Goal: Task Accomplishment & Management: Use online tool/utility

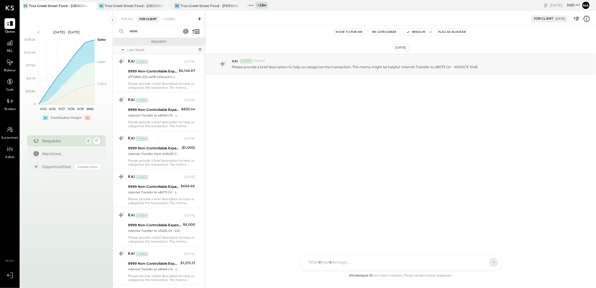
scroll to position [439, 0]
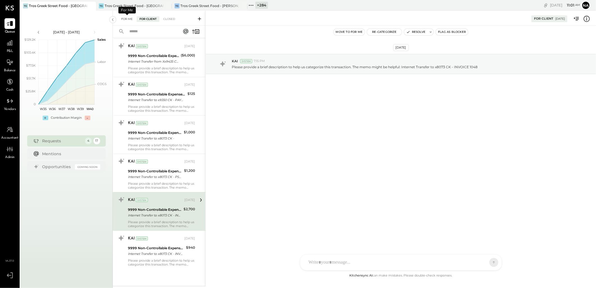
click at [121, 18] on div "For Me" at bounding box center [126, 19] width 17 height 6
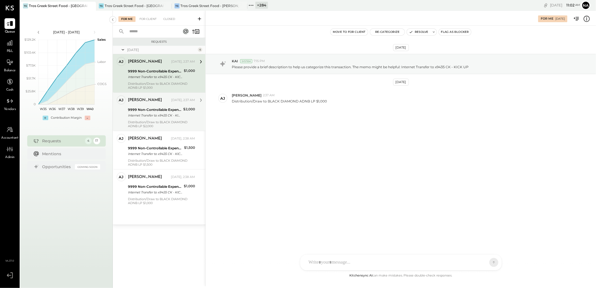
click at [139, 108] on div "9999 Non-Controllable Expenses:Other Income and Expenses:To Be Classified P&L" at bounding box center [155, 110] width 54 height 6
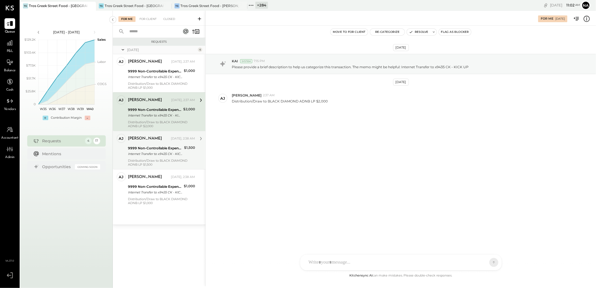
click at [147, 153] on div "Internet Transfer to x9435 CK - KICK UP" at bounding box center [155, 154] width 54 height 6
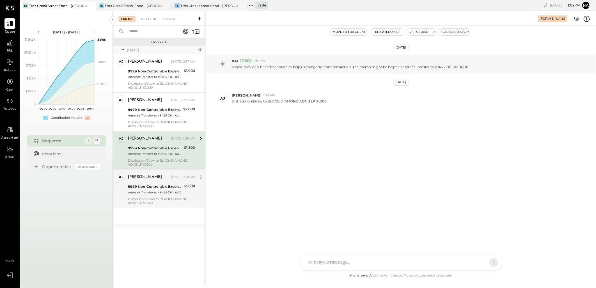
click at [158, 181] on div "[PERSON_NAME] [DATE], 2:38 AM" at bounding box center [161, 177] width 67 height 10
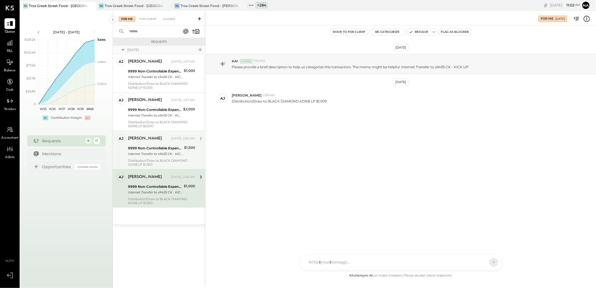
click at [156, 141] on div "[PERSON_NAME]" at bounding box center [145, 139] width 34 height 6
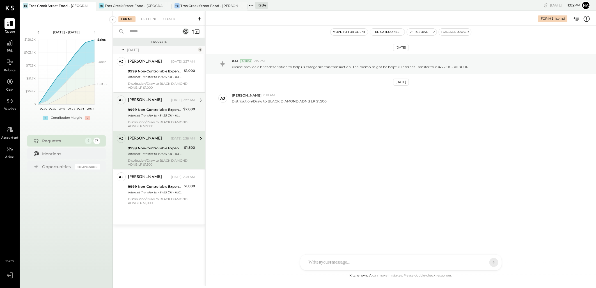
click at [156, 111] on div "9999 Non-Controllable Expenses:Other Income and Expenses:To Be Classified P&L" at bounding box center [155, 110] width 54 height 6
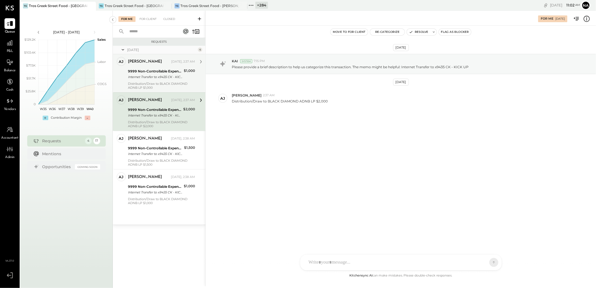
click at [162, 79] on div "Internet Transfer to x9435 CK - KICK UP" at bounding box center [155, 77] width 54 height 6
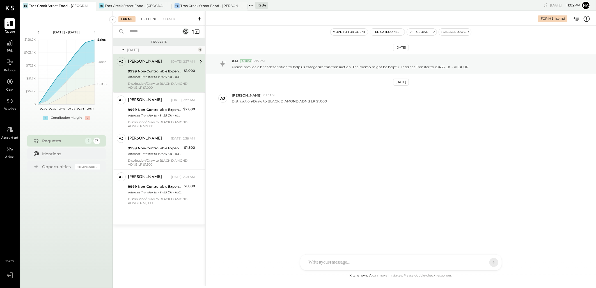
click at [155, 19] on div "For Client" at bounding box center [148, 19] width 23 height 6
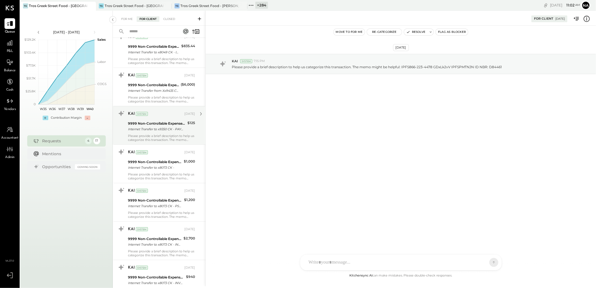
scroll to position [438, 0]
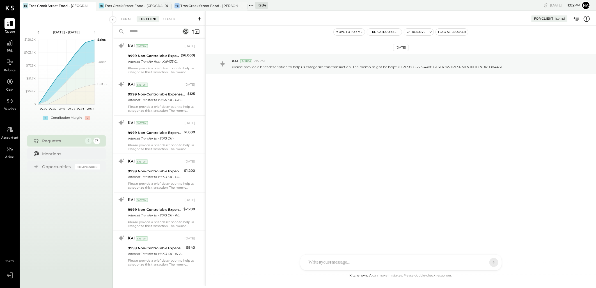
click at [136, 2] on div "TG Tros Greek Street Food - [GEOGRAPHIC_DATA]" at bounding box center [134, 6] width 76 height 9
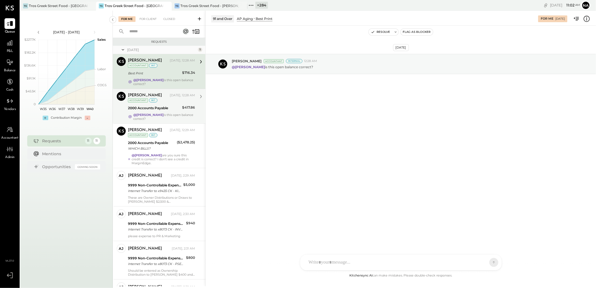
click at [172, 103] on div "[PERSON_NAME] [DATE], 12:28 AM Accountant int" at bounding box center [161, 98] width 67 height 12
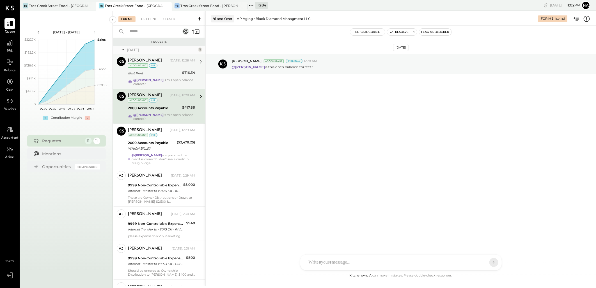
click at [168, 73] on div "Best Print" at bounding box center [154, 73] width 52 height 6
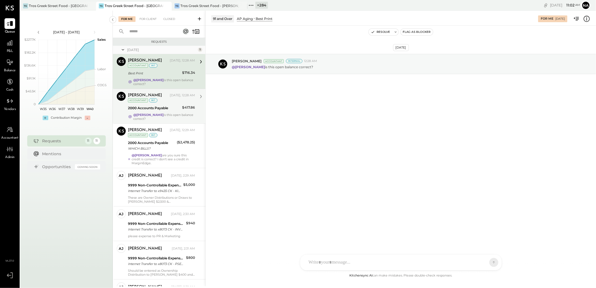
click at [164, 106] on div "2000 Accounts Payable" at bounding box center [154, 108] width 52 height 6
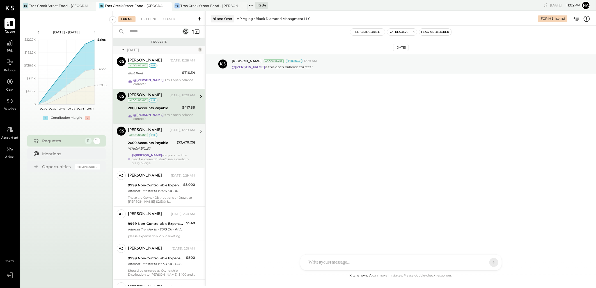
click at [169, 139] on div "2000 Accounts Payable WHICH BILLS?" at bounding box center [151, 145] width 47 height 12
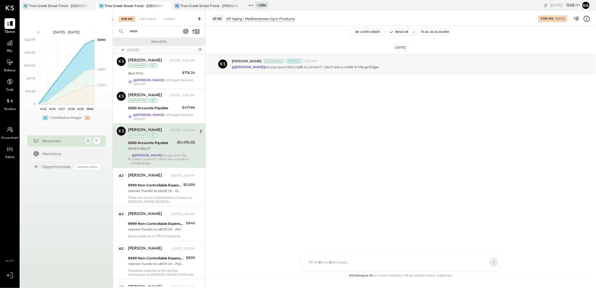
scroll to position [31, 0]
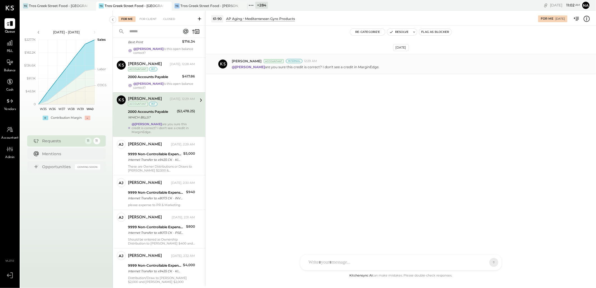
click at [249, 65] on strong "@[PERSON_NAME]" at bounding box center [248, 67] width 33 height 4
click at [299, 60] on div "Internal" at bounding box center [294, 61] width 17 height 4
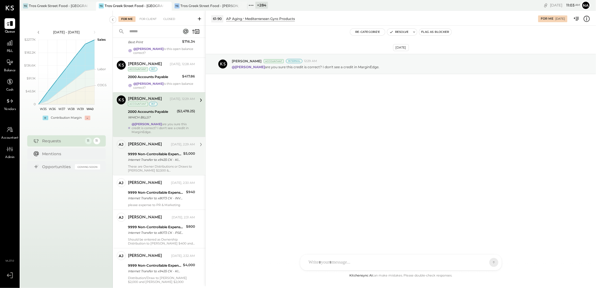
click at [159, 155] on div "9999 Non-Controllable Expenses:Other Income and Expenses:To Be Classified P&L" at bounding box center [155, 154] width 54 height 6
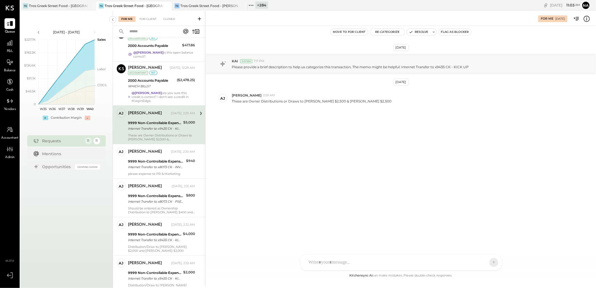
scroll to position [93, 0]
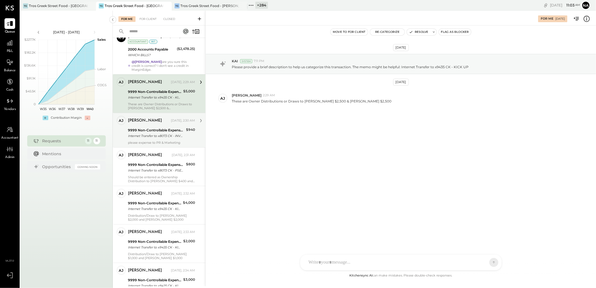
click at [163, 135] on div "Internet Transfer to x8073 CK - INVOICE 1053-KPRA" at bounding box center [156, 136] width 56 height 6
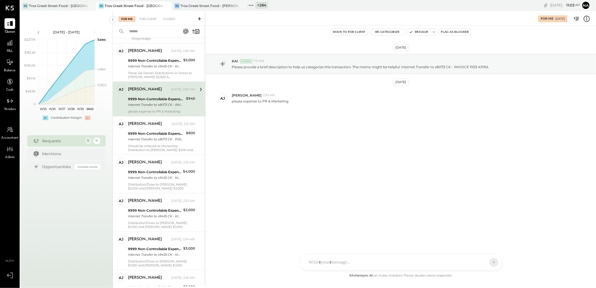
scroll to position [156, 0]
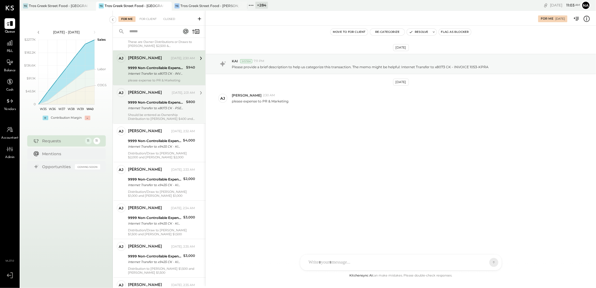
click at [168, 105] on div "Internet Transfer to x8073 CK - PSEG FOR [GEOGRAPHIC_DATA]" at bounding box center [156, 108] width 56 height 6
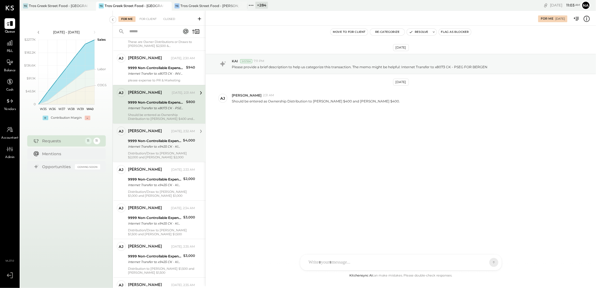
click at [165, 142] on div "9999 Non-Controllable Expenses:Other Income and Expenses:To Be Classified P&L" at bounding box center [154, 141] width 53 height 6
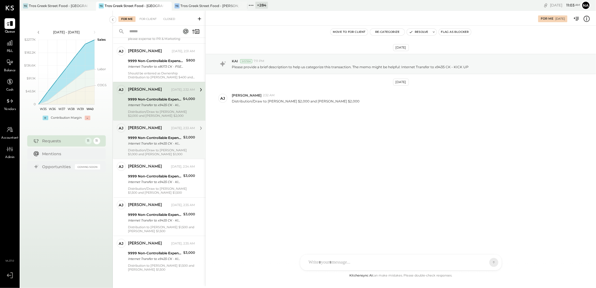
scroll to position [202, 0]
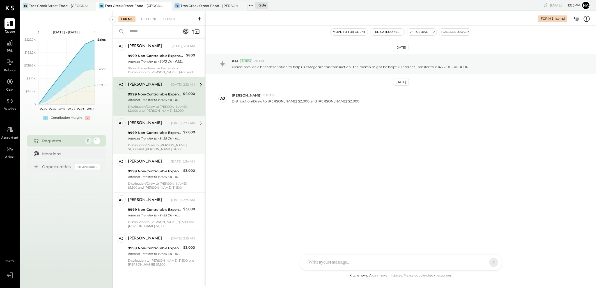
click at [160, 136] on div "Internet Transfer to x9435 CK - KICK UP" at bounding box center [155, 139] width 54 height 6
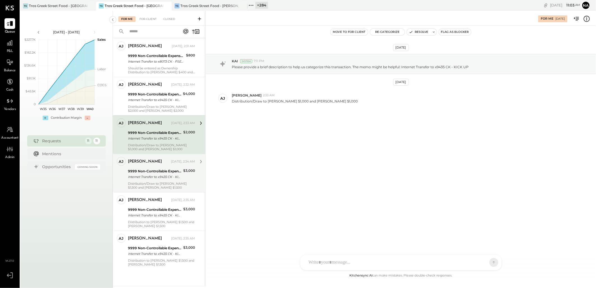
click at [155, 166] on div "[PERSON_NAME] [DATE], 2:34 AM" at bounding box center [161, 162] width 67 height 10
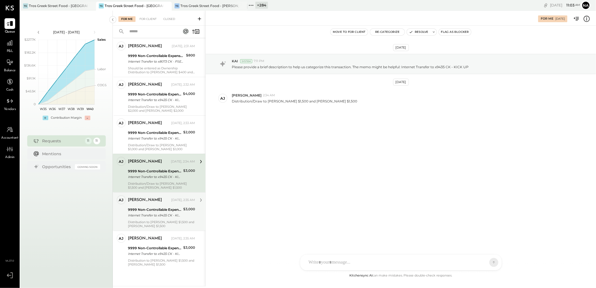
click at [150, 201] on div "[PERSON_NAME]" at bounding box center [145, 200] width 34 height 6
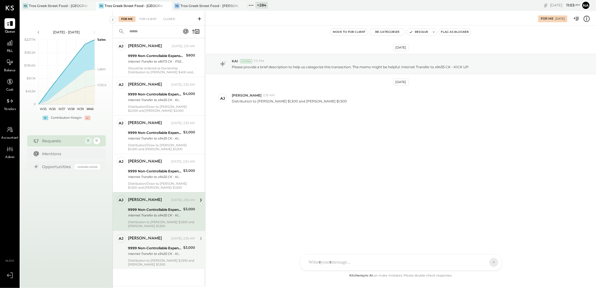
click at [145, 249] on div "9999 Non-Controllable Expenses:Other Income and Expenses:To Be Classified P&L" at bounding box center [155, 248] width 54 height 6
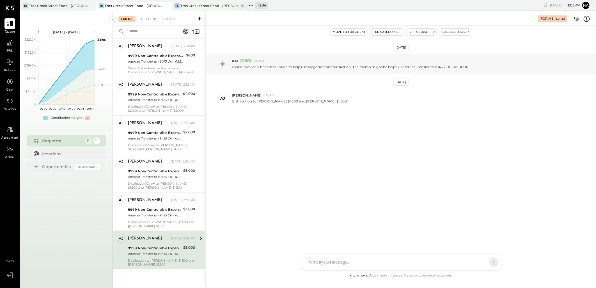
click at [201, 6] on div "Tros Greek Street Food - [PERSON_NAME]" at bounding box center [209, 5] width 59 height 5
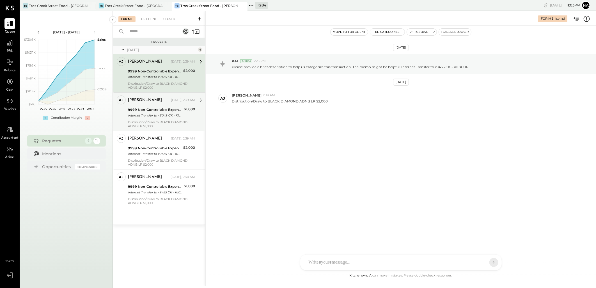
click at [156, 106] on div "[PERSON_NAME] [DATE], 2:39 AM 9999 Non-Controllable Expenses:Other Income and E…" at bounding box center [161, 111] width 67 height 33
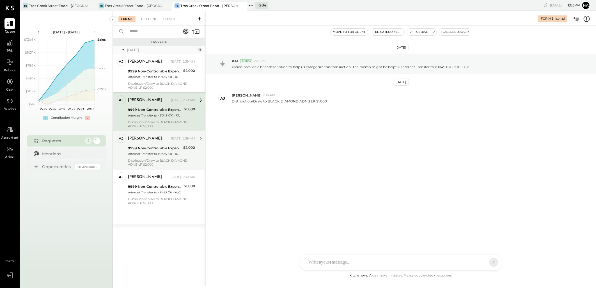
click at [168, 151] on div "Internet Transfer to x9435 CK - KICK UP" at bounding box center [155, 154] width 54 height 6
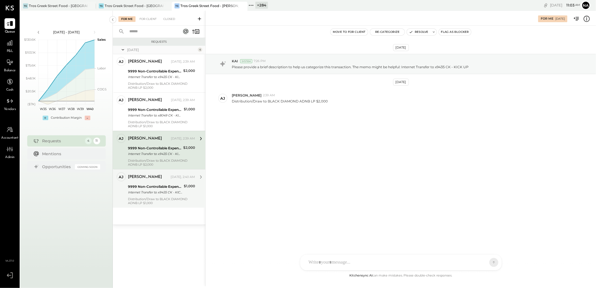
click at [153, 189] on div "9999 Non-Controllable Expenses:Other Income and Expenses:To Be Classified P&L" at bounding box center [155, 187] width 54 height 6
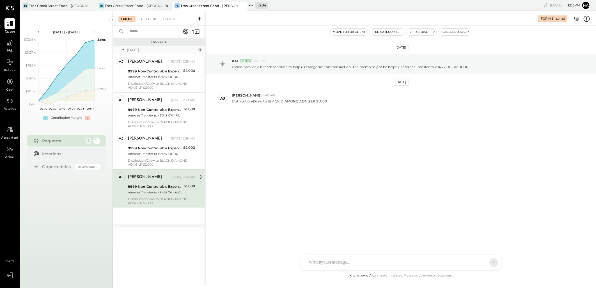
click at [138, 6] on div "Tros Greek Street Food - [GEOGRAPHIC_DATA]" at bounding box center [134, 5] width 59 height 5
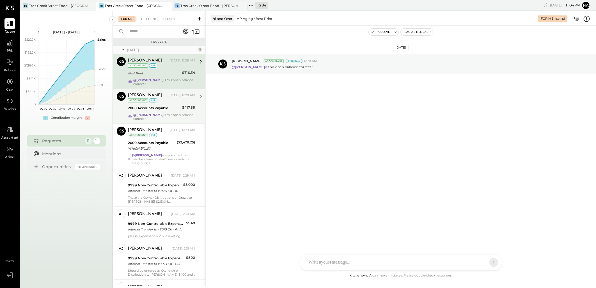
click at [168, 107] on div "2000 Accounts Payable" at bounding box center [154, 108] width 52 height 6
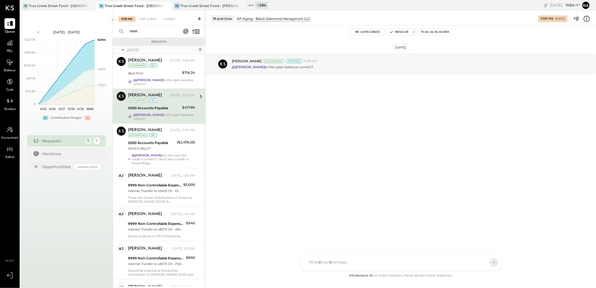
click at [168, 107] on div "2000 Accounts Payable" at bounding box center [154, 108] width 52 height 6
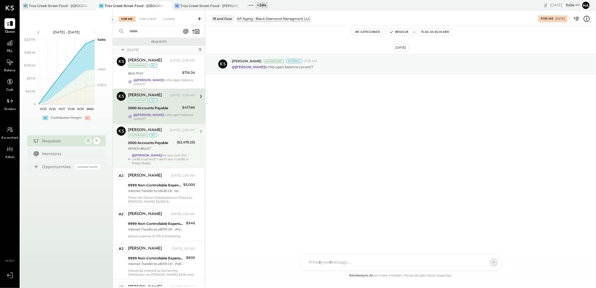
click at [161, 145] on div "2000 Accounts Payable" at bounding box center [151, 143] width 47 height 6
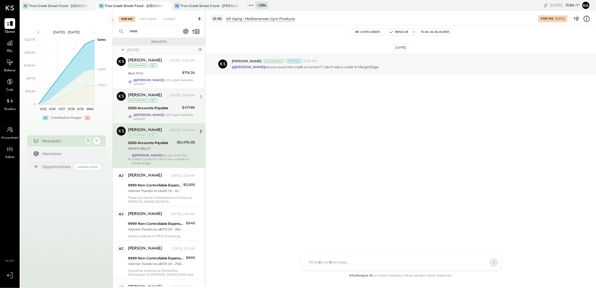
click at [160, 111] on div "2000 Accounts Payable" at bounding box center [154, 108] width 52 height 6
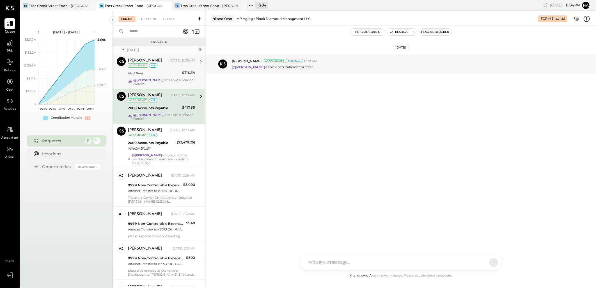
click at [152, 69] on div "[PERSON_NAME] [DATE], 12:28 AM Accountant int Best Print $716.34 @[PERSON_NAME]…" at bounding box center [161, 71] width 67 height 29
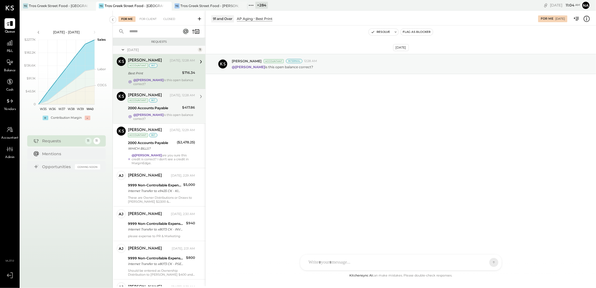
click at [169, 107] on div "2000 Accounts Payable" at bounding box center [154, 108] width 52 height 6
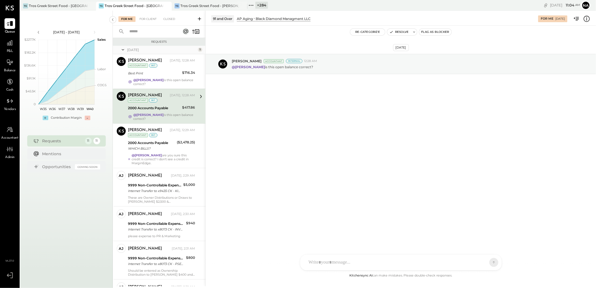
click at [284, 18] on div "Black Diamond Managment LLC" at bounding box center [283, 18] width 55 height 5
click at [271, 18] on div "Black Diamond Managment LLC" at bounding box center [283, 18] width 55 height 5
click at [271, 26] on div "Re-Categorize Resolve Flag as Blocker" at bounding box center [401, 32] width 390 height 13
